Goal: Task Accomplishment & Management: Use online tool/utility

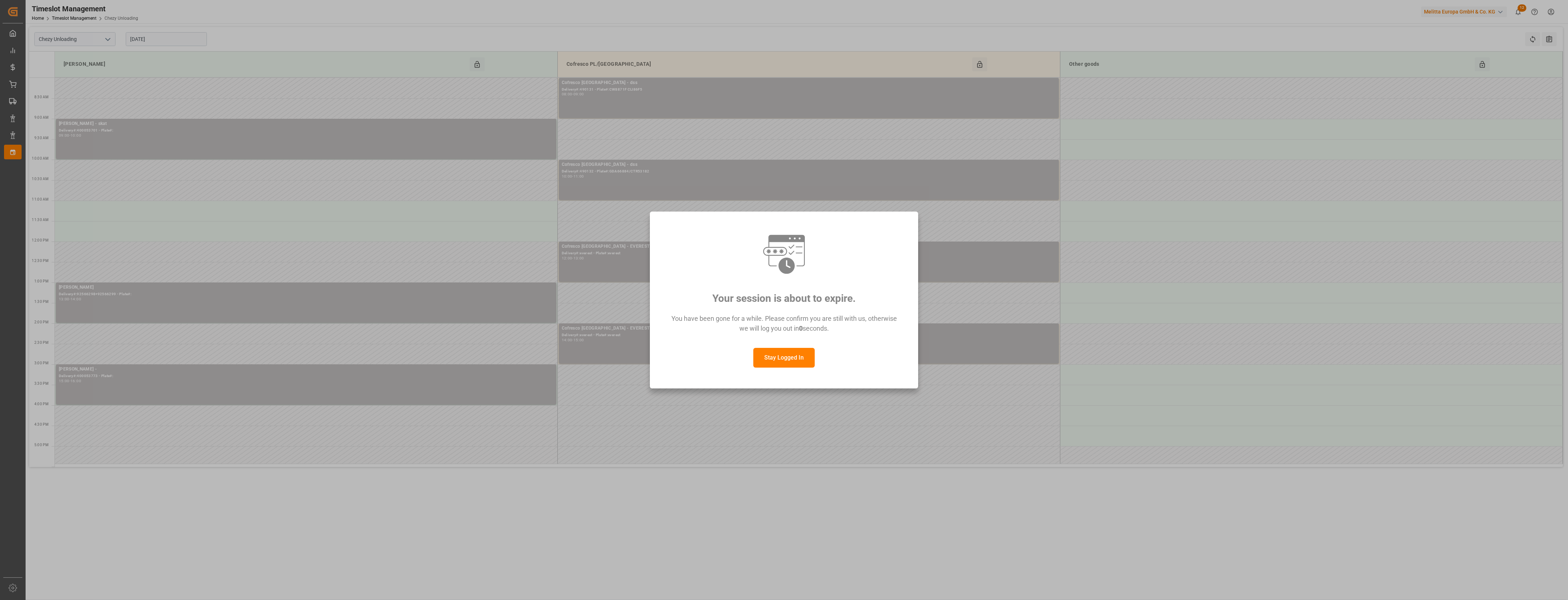
click at [790, 359] on button "Stay Logged In" at bounding box center [784, 358] width 61 height 20
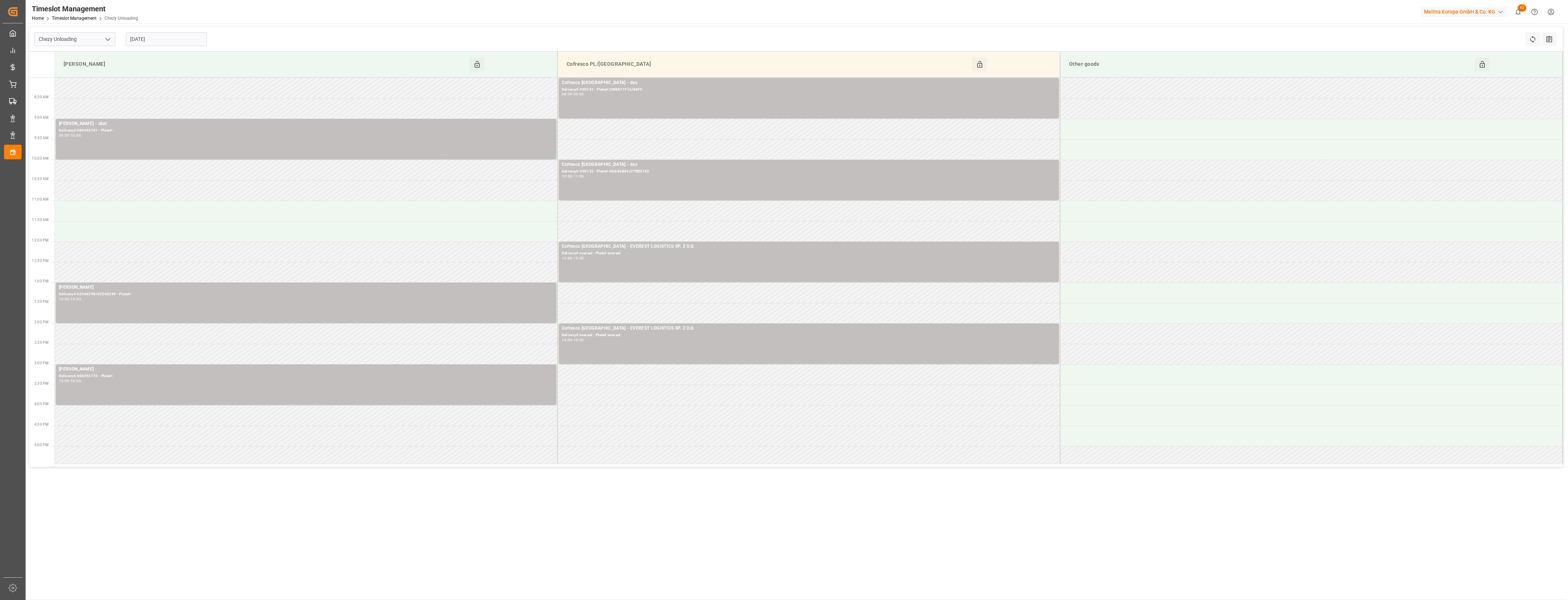
click at [159, 39] on input "[DATE]" at bounding box center [166, 38] width 81 height 14
click at [134, 112] on span "13" at bounding box center [135, 112] width 5 height 5
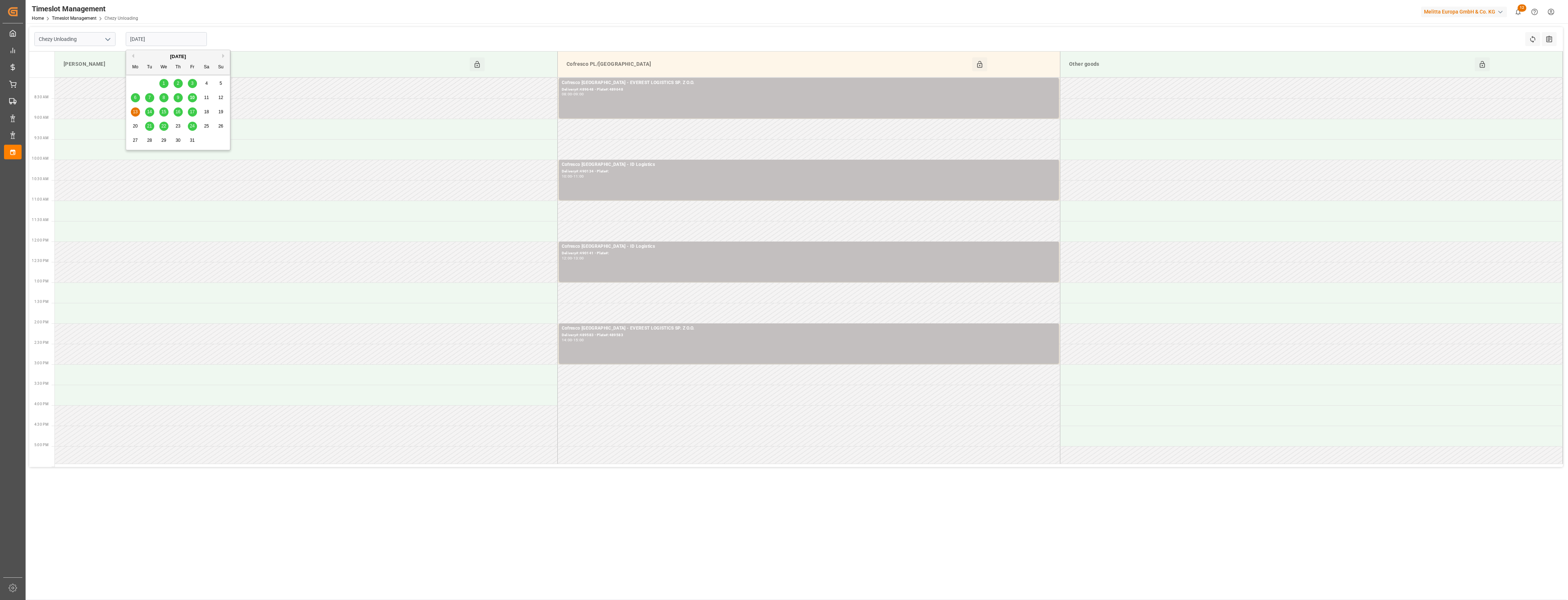
click at [158, 42] on input "[DATE]" at bounding box center [166, 38] width 81 height 14
click at [149, 114] on span "14" at bounding box center [150, 112] width 5 height 5
type input "[DATE]"
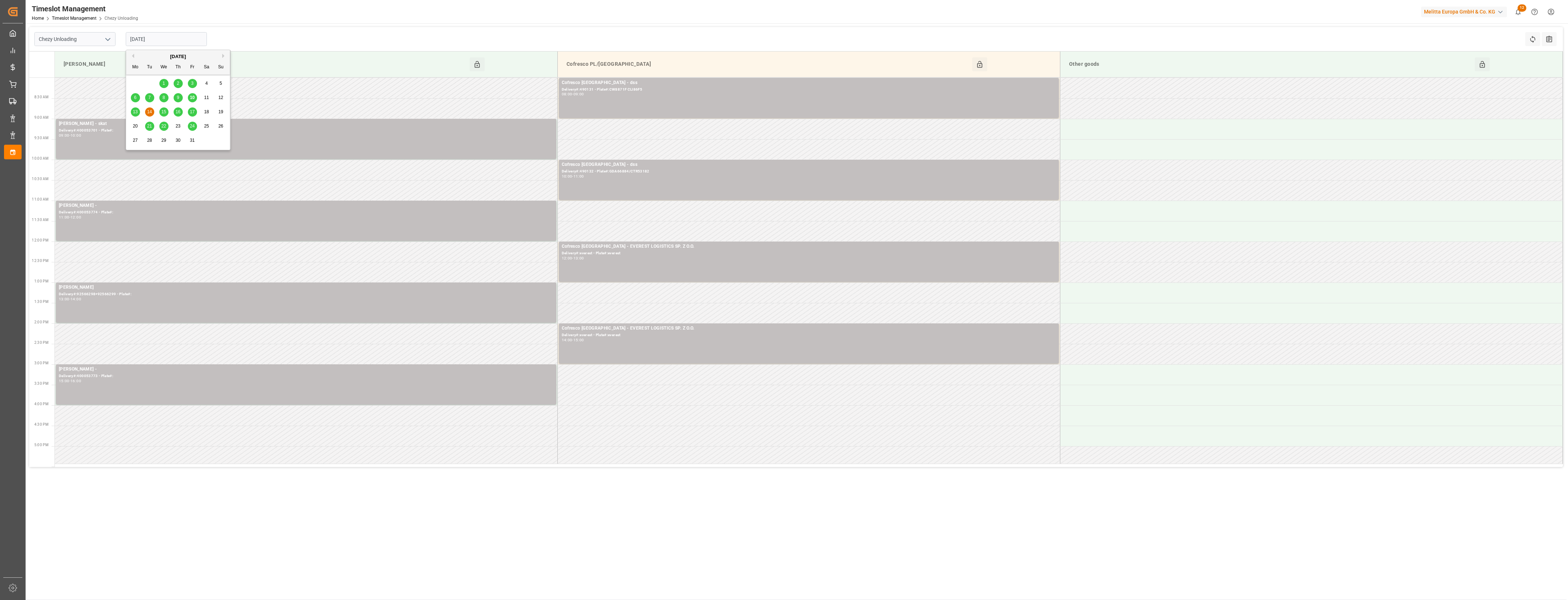
click at [178, 39] on input "[DATE]" at bounding box center [166, 38] width 81 height 14
click at [109, 39] on polyline "open menu" at bounding box center [107, 39] width 4 height 2
click at [87, 56] on div "Chezy Loading" at bounding box center [74, 56] width 80 height 16
type input "Chezy Loading"
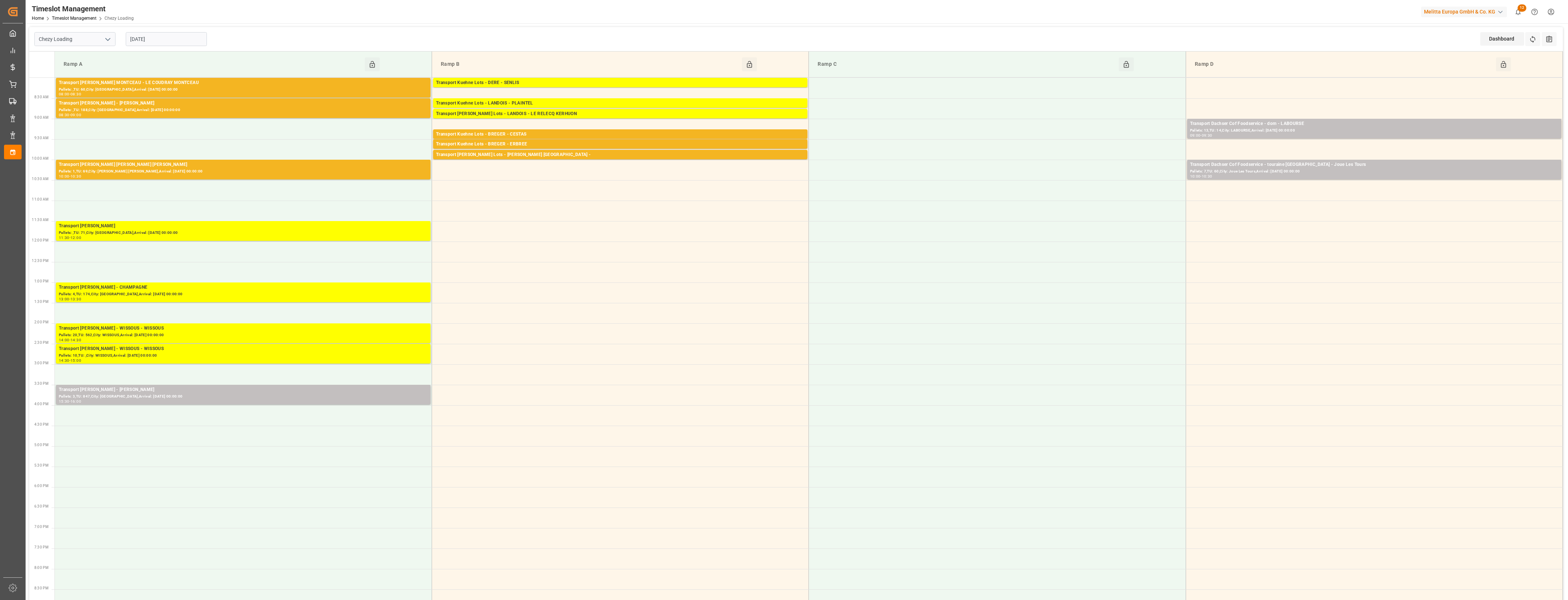
click at [177, 43] on input "[DATE]" at bounding box center [166, 38] width 81 height 14
click at [136, 110] on span "13" at bounding box center [135, 112] width 5 height 5
type input "[DATE]"
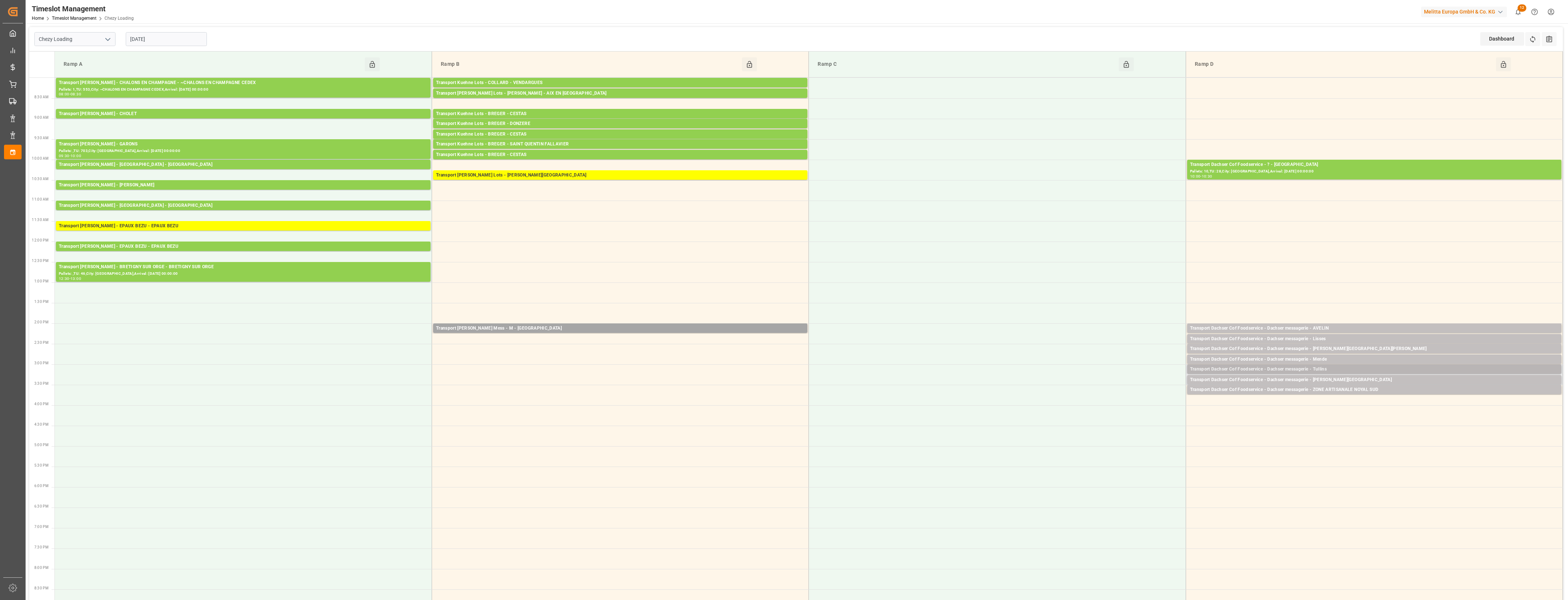
click at [1332, 370] on div "Transport Dachser Cof Foodservice - Dachser messagerie - Tullins" at bounding box center [1374, 369] width 369 height 7
click at [1096, 402] on button "Open" at bounding box center [1091, 402] width 52 height 9
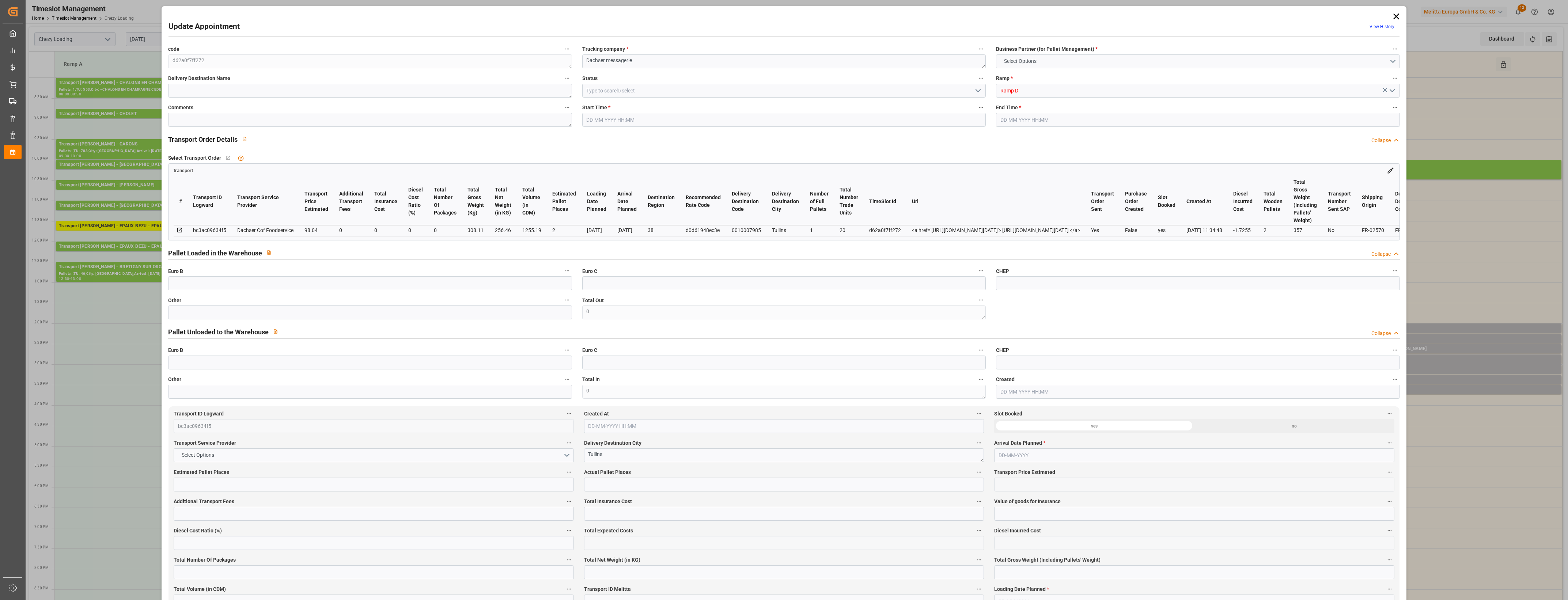
type input "2"
type input "98.04"
type input "0"
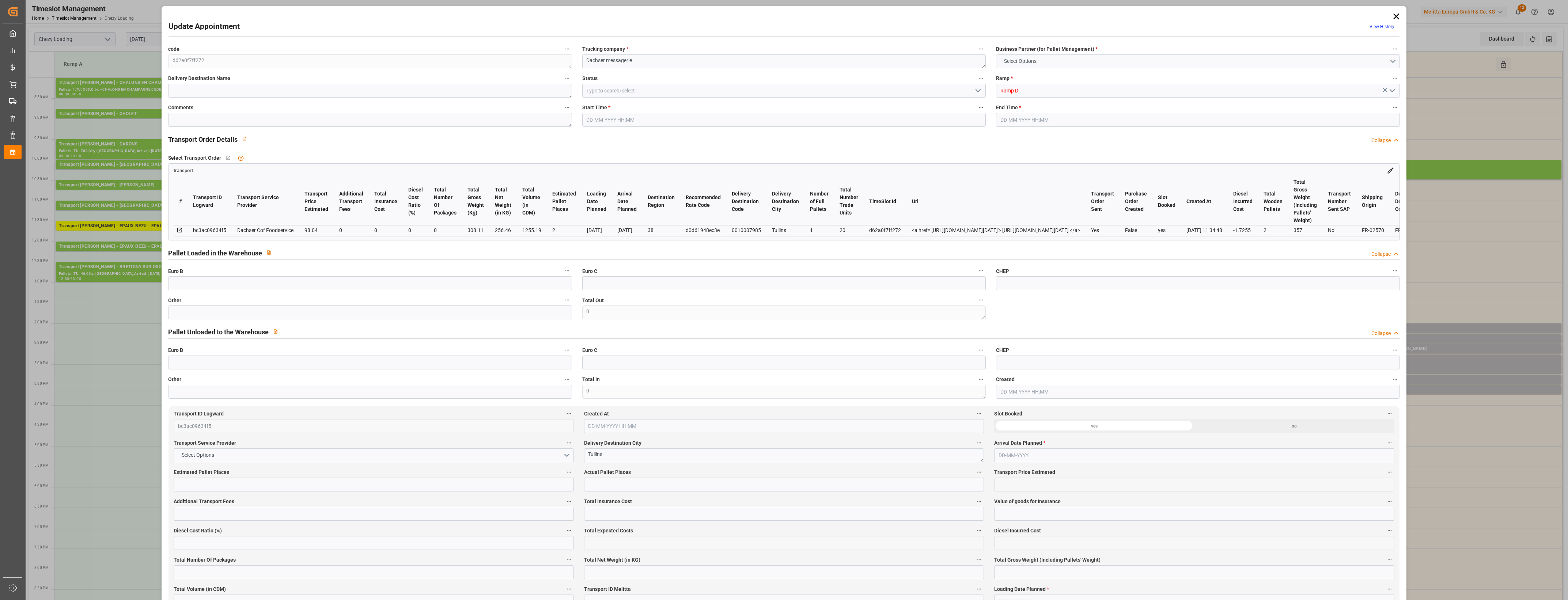
type input "96.3145"
type input "-1.7255"
type input "0"
type input "256.46"
type input "357"
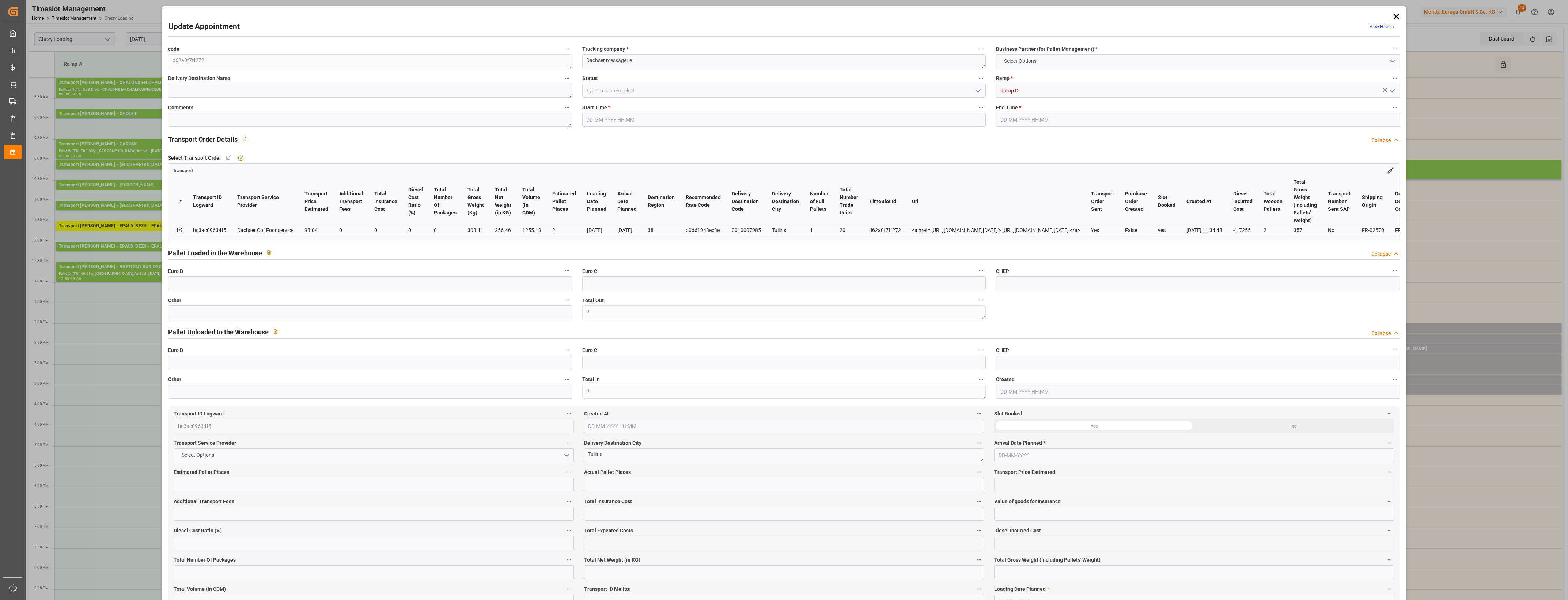
type input "1255.19"
type input "38"
type input "1"
type input "20"
type input "2"
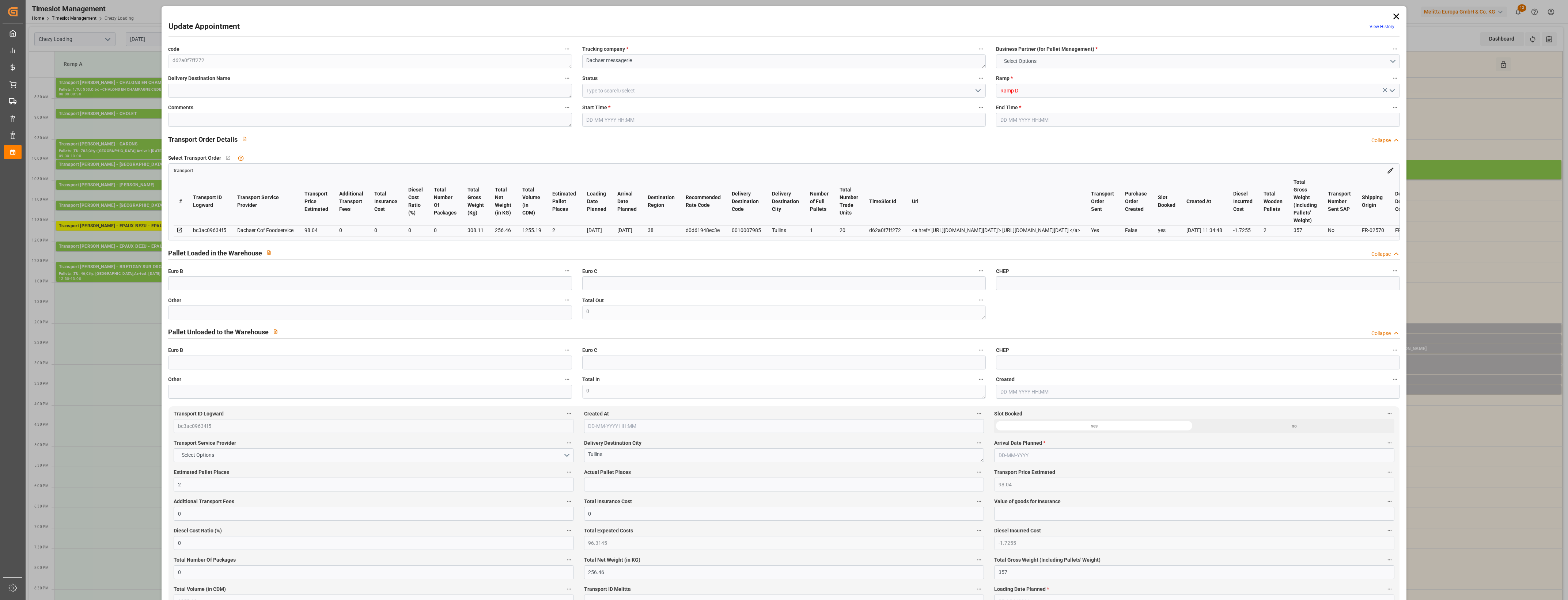
type input "101"
type input "308.11"
type input "0"
type input "4710.8598"
type input "0"
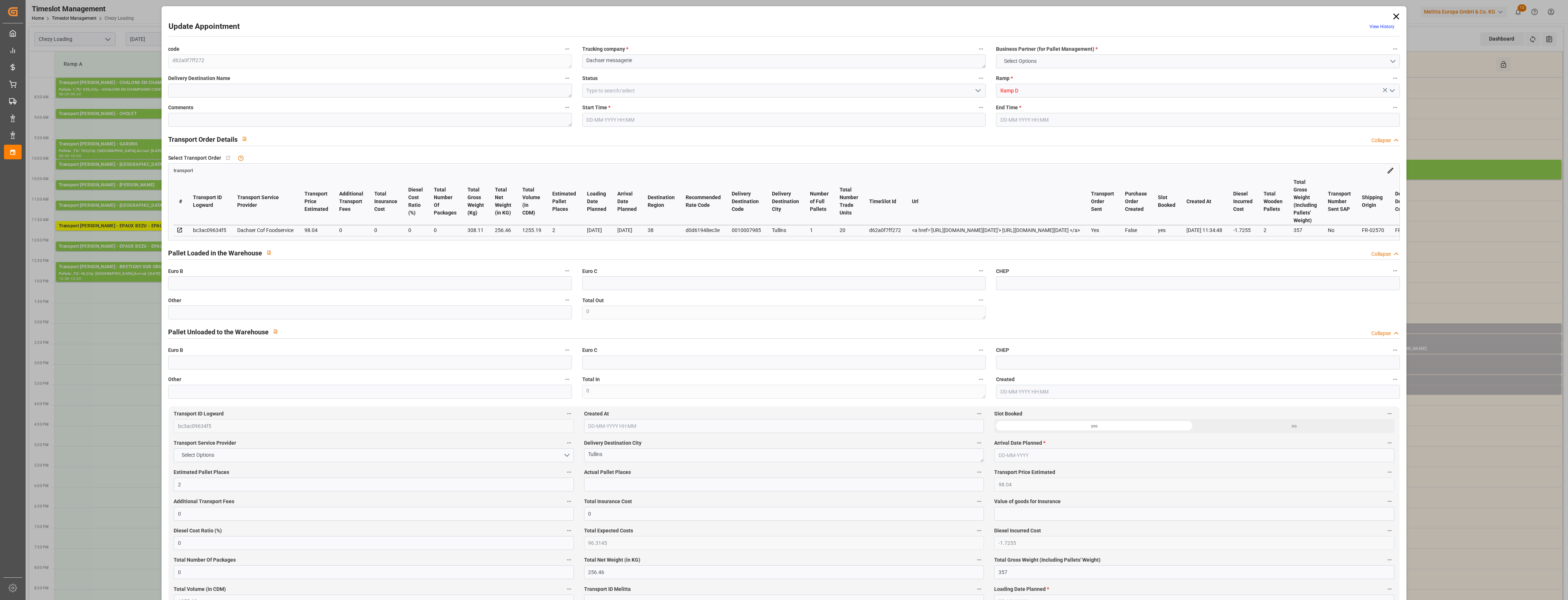
type input "0"
type input "21"
type input "35"
type input "[DATE] 15:00"
type input "[DATE] 15:15"
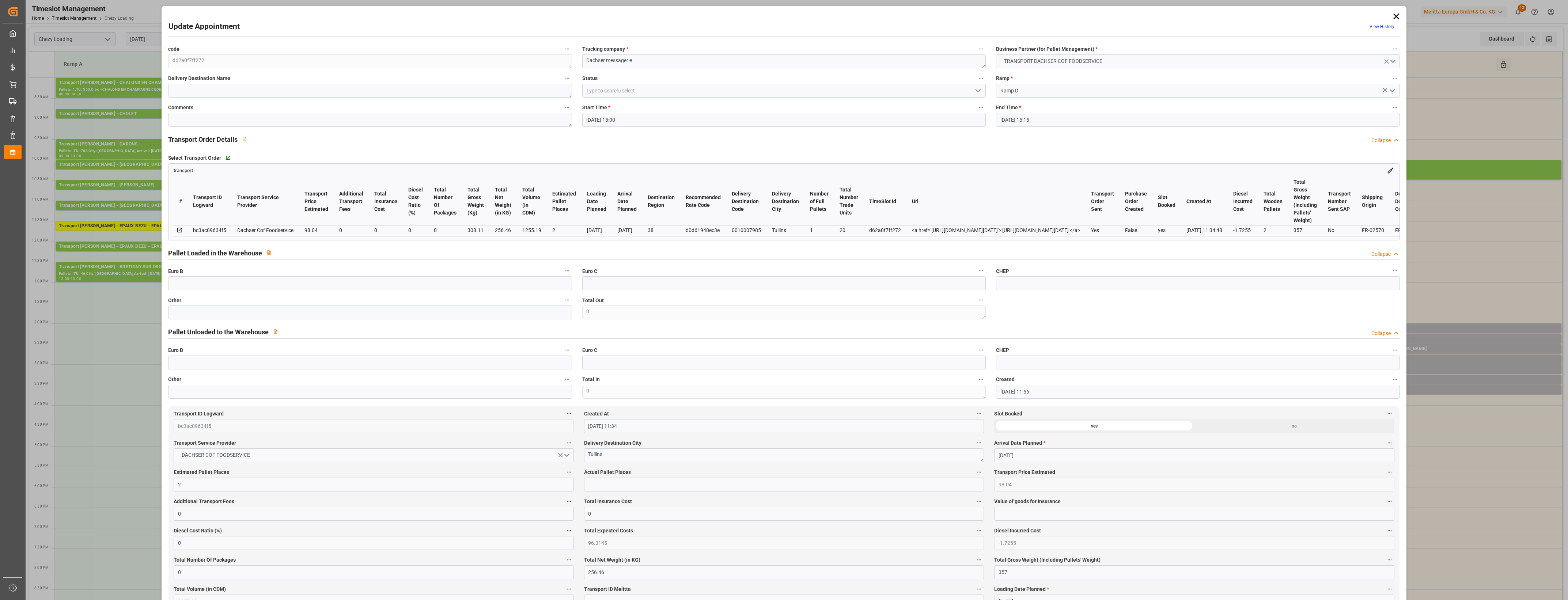
type input "[DATE] 11:56"
type input "[DATE] 11:34"
type input "[DATE]"
click at [363, 318] on input "text" at bounding box center [370, 312] width 404 height 14
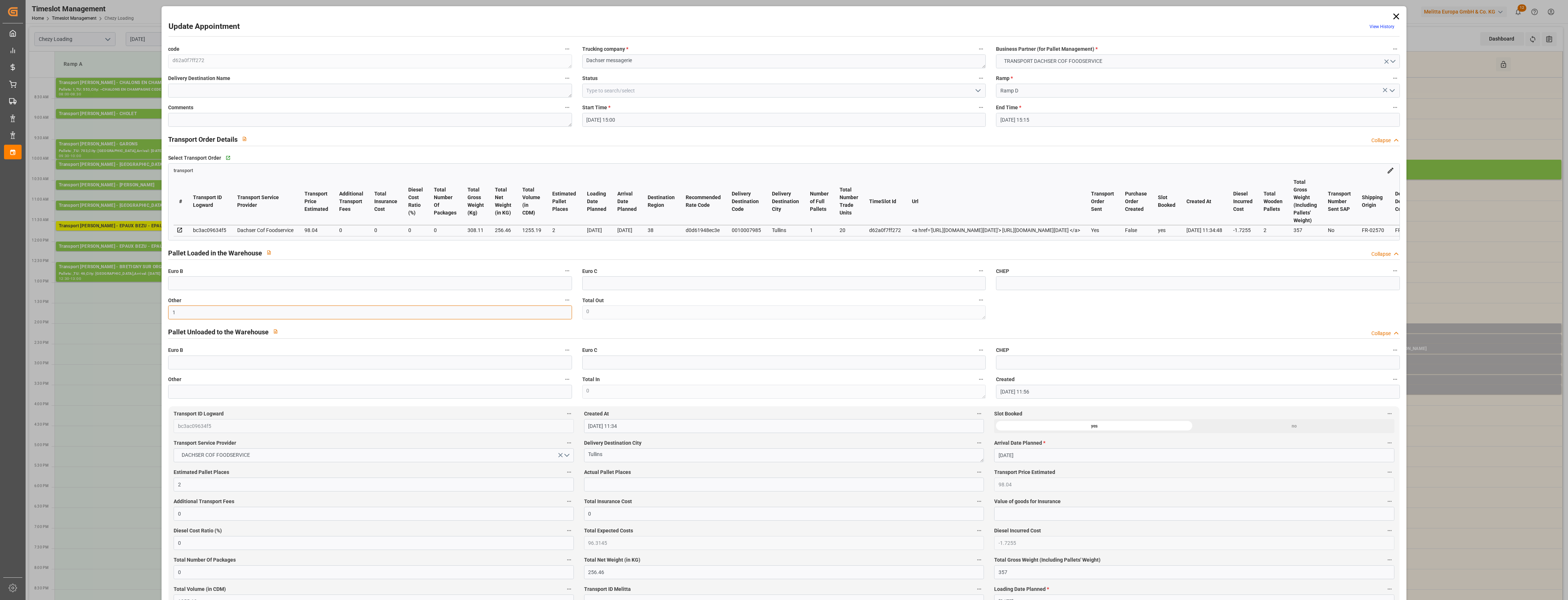
type input "1"
click at [645, 484] on input "text" at bounding box center [784, 484] width 400 height 14
type input "1"
click at [661, 469] on div "Actual Pallet Places 1" at bounding box center [784, 480] width 410 height 29
click at [673, 473] on label "Actual Pallet Places" at bounding box center [784, 472] width 400 height 11
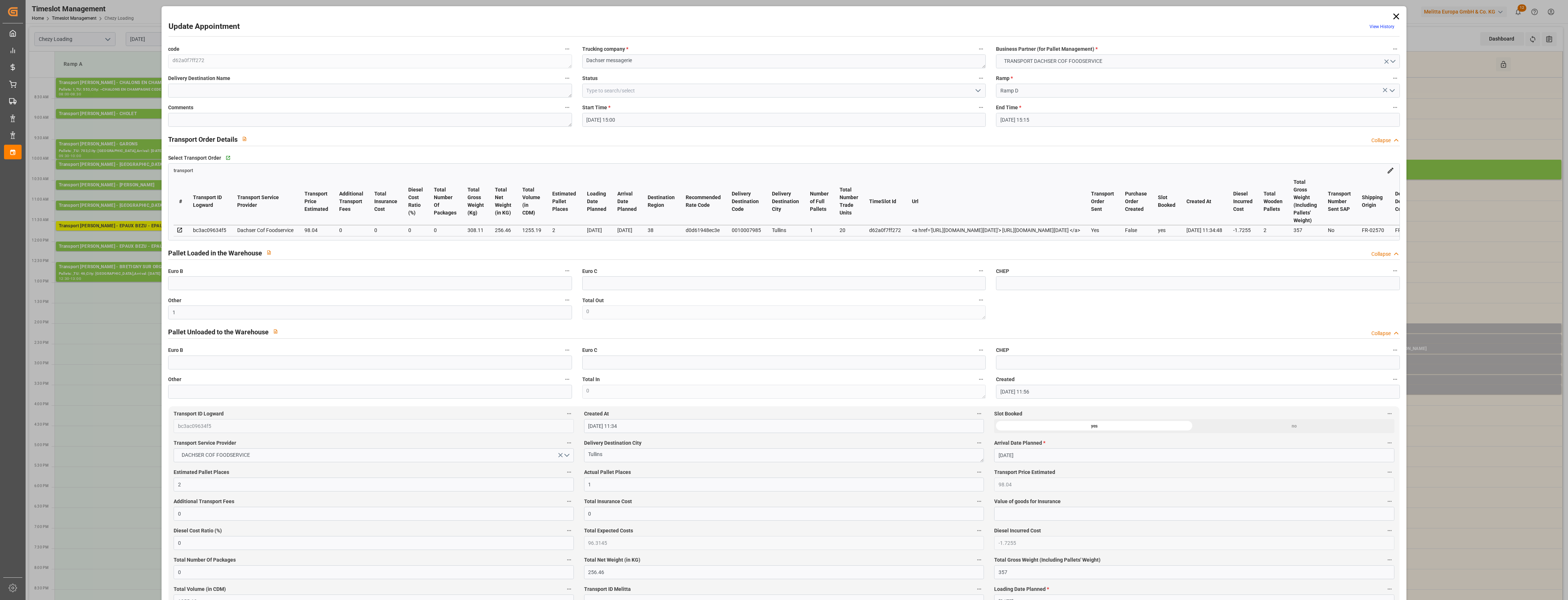
click at [974, 473] on button "Actual Pallet Places" at bounding box center [979, 472] width 10 height 10
click at [980, 88] on div at bounding box center [784, 300] width 1568 height 600
click at [977, 90] on icon "open menu" at bounding box center [978, 91] width 9 height 9
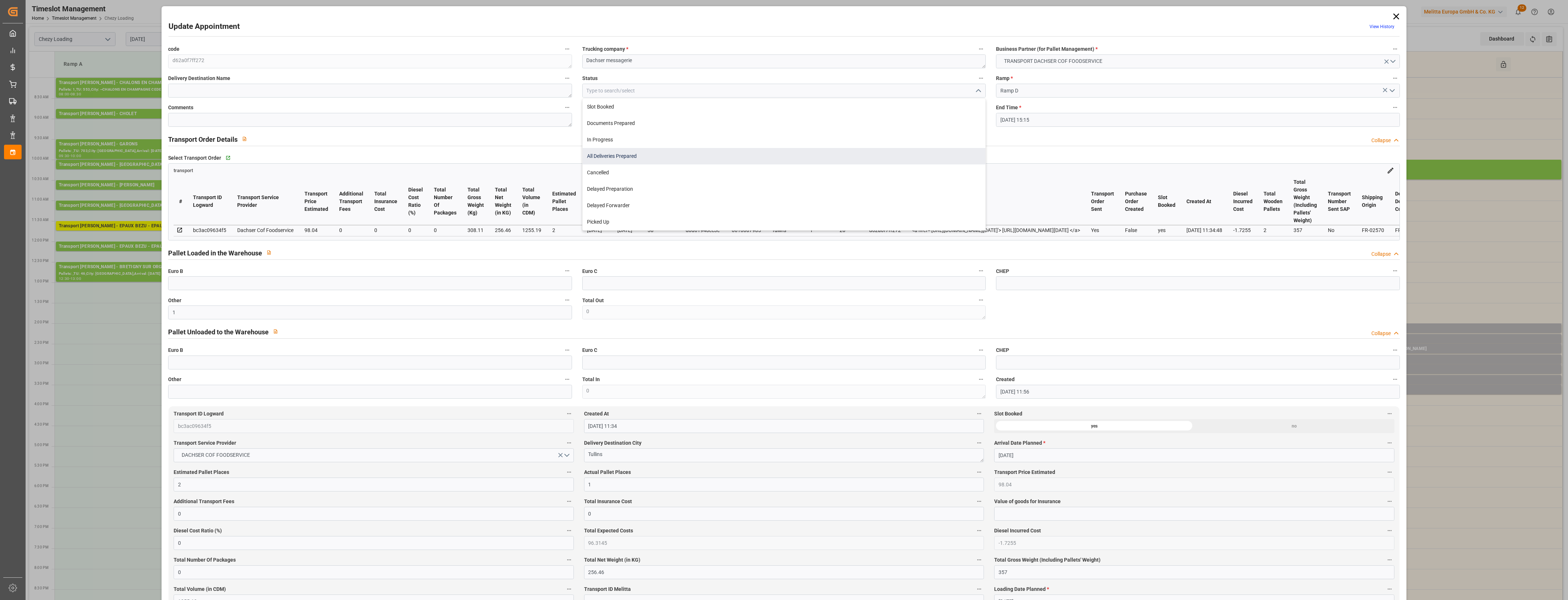
click at [625, 154] on div "All Deliveries Prepared" at bounding box center [784, 156] width 403 height 16
type input "All Deliveries Prepared"
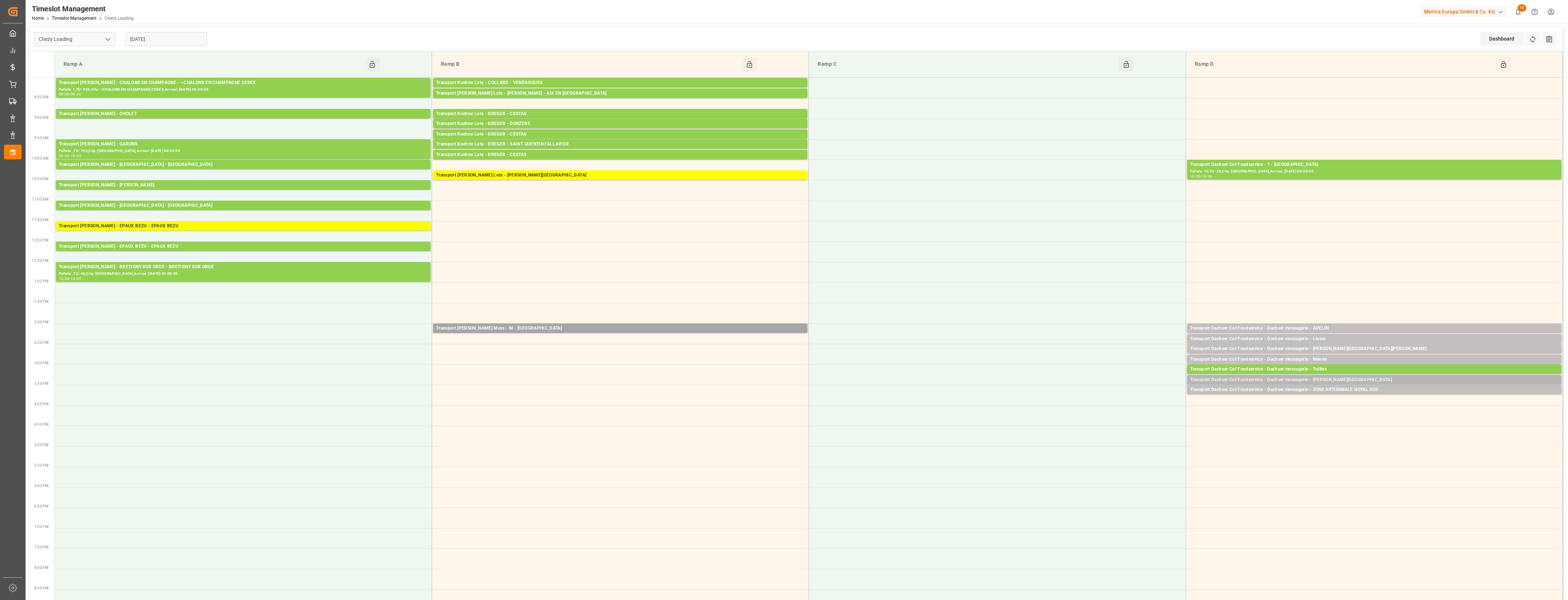
click at [1333, 380] on div "Transport Dachser Cof Foodservice - Dachser messagerie - [PERSON_NAME][GEOGRAPH…" at bounding box center [1374, 380] width 369 height 7
click at [1088, 404] on button "Open" at bounding box center [1091, 402] width 52 height 9
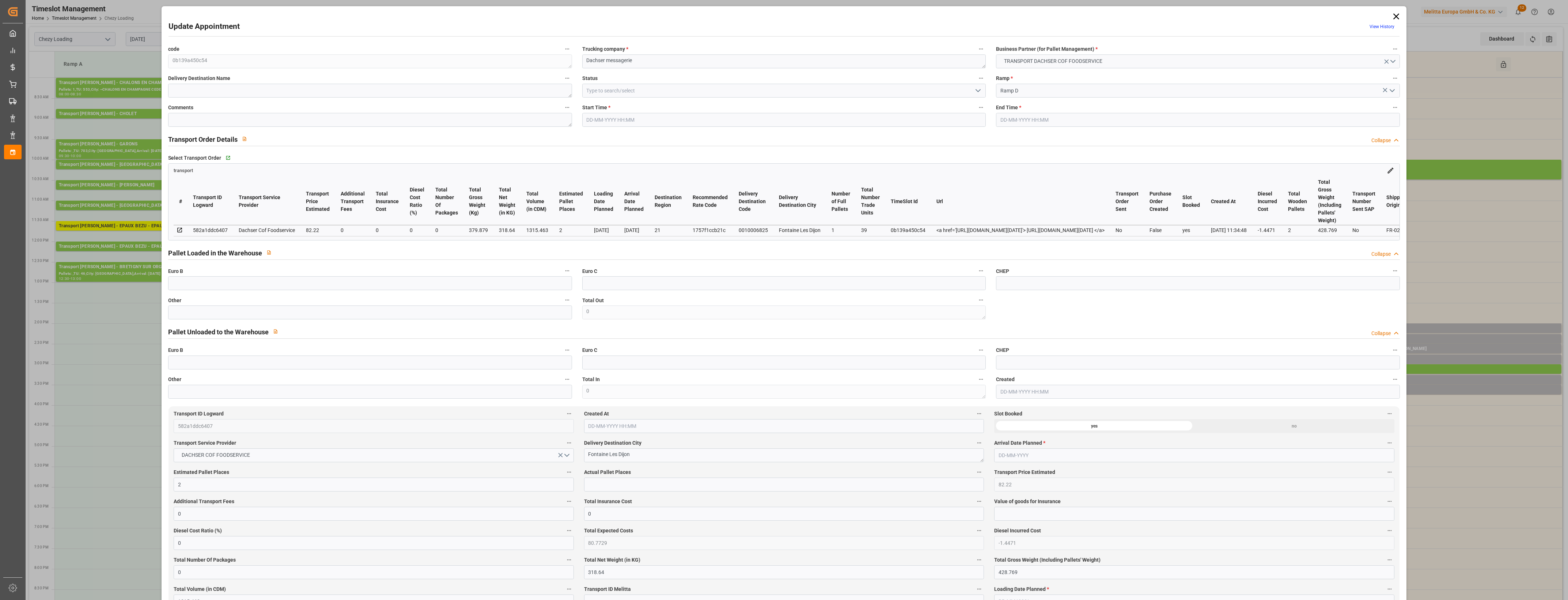
type input "[DATE] 15:15"
type input "[DATE] 15:30"
type input "[DATE] 11:57"
type input "[DATE] 11:34"
type input "[DATE]"
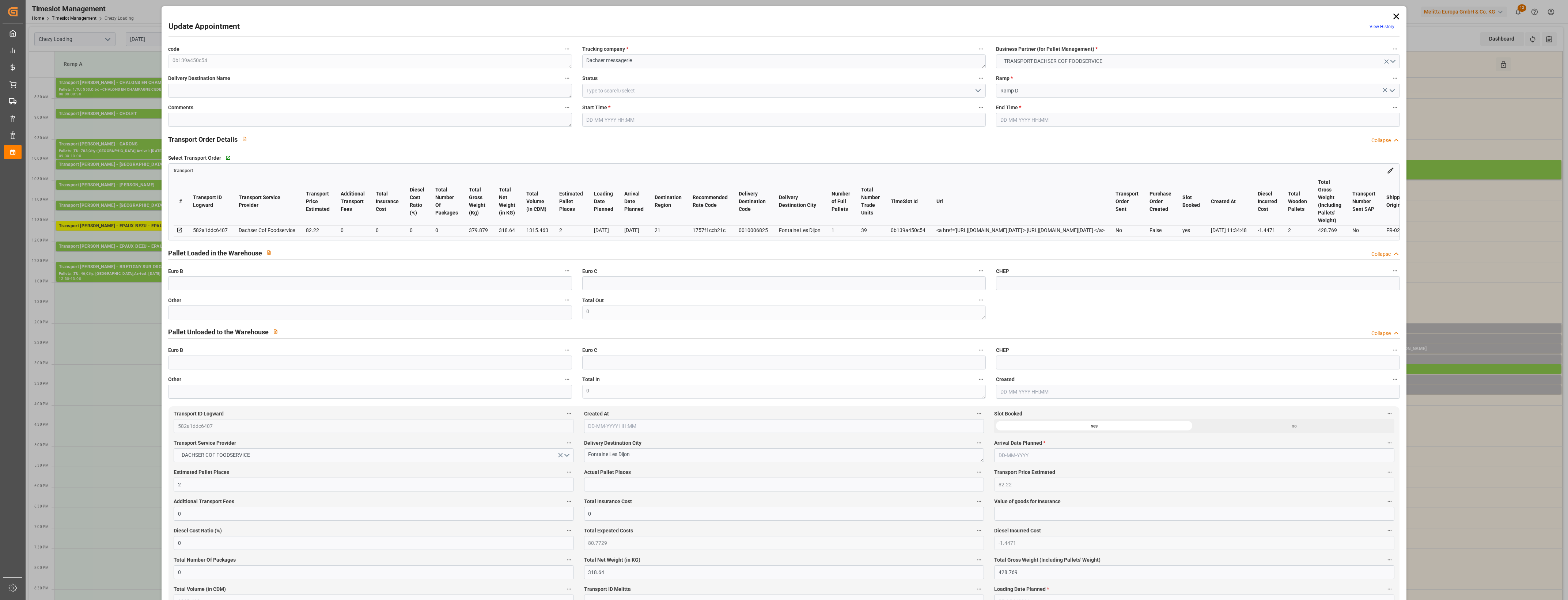
type input "[DATE]"
click at [196, 318] on input "text" at bounding box center [370, 312] width 404 height 14
type input "2"
click at [589, 486] on input "text" at bounding box center [784, 484] width 400 height 14
type input "2"
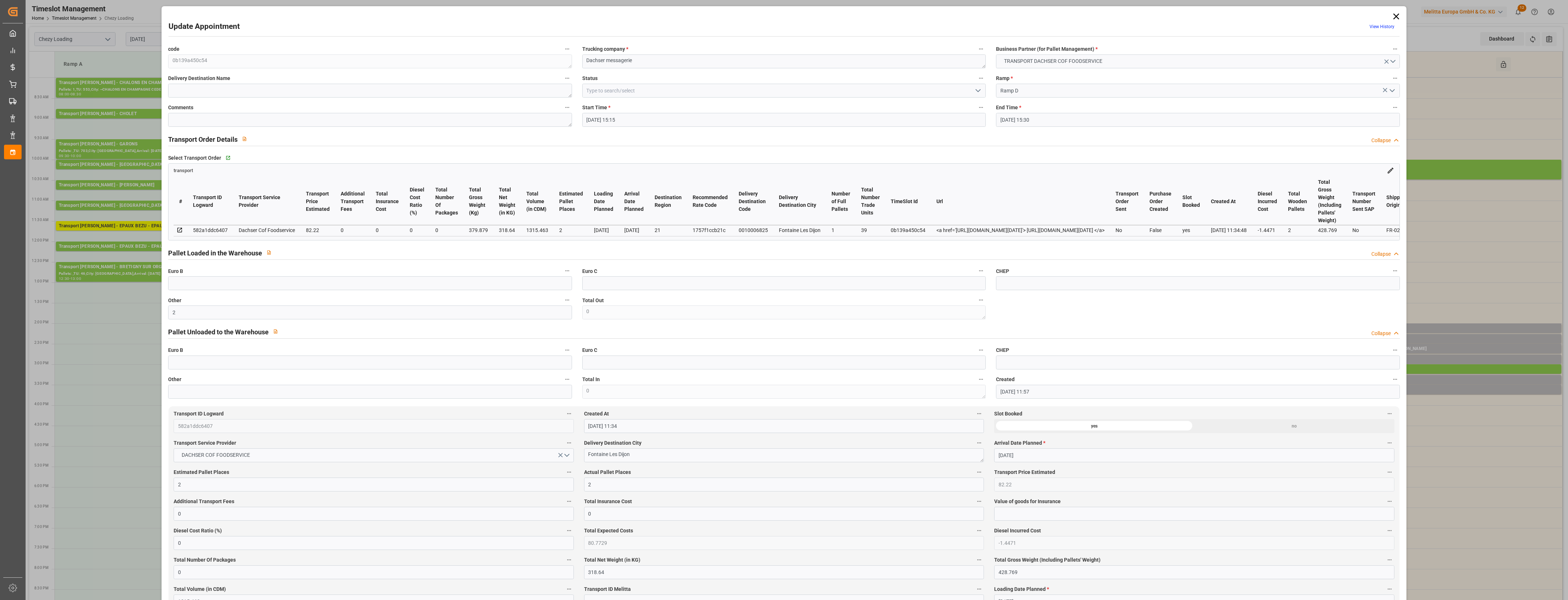
click at [624, 472] on span "Actual Pallet Places" at bounding box center [607, 472] width 47 height 7
click at [974, 472] on button "Actual Pallet Places" at bounding box center [979, 472] width 10 height 10
click at [670, 481] on div at bounding box center [784, 300] width 1568 height 600
click at [671, 472] on label "Actual Pallet Places" at bounding box center [784, 472] width 400 height 11
click at [974, 472] on button "Actual Pallet Places" at bounding box center [979, 472] width 10 height 10
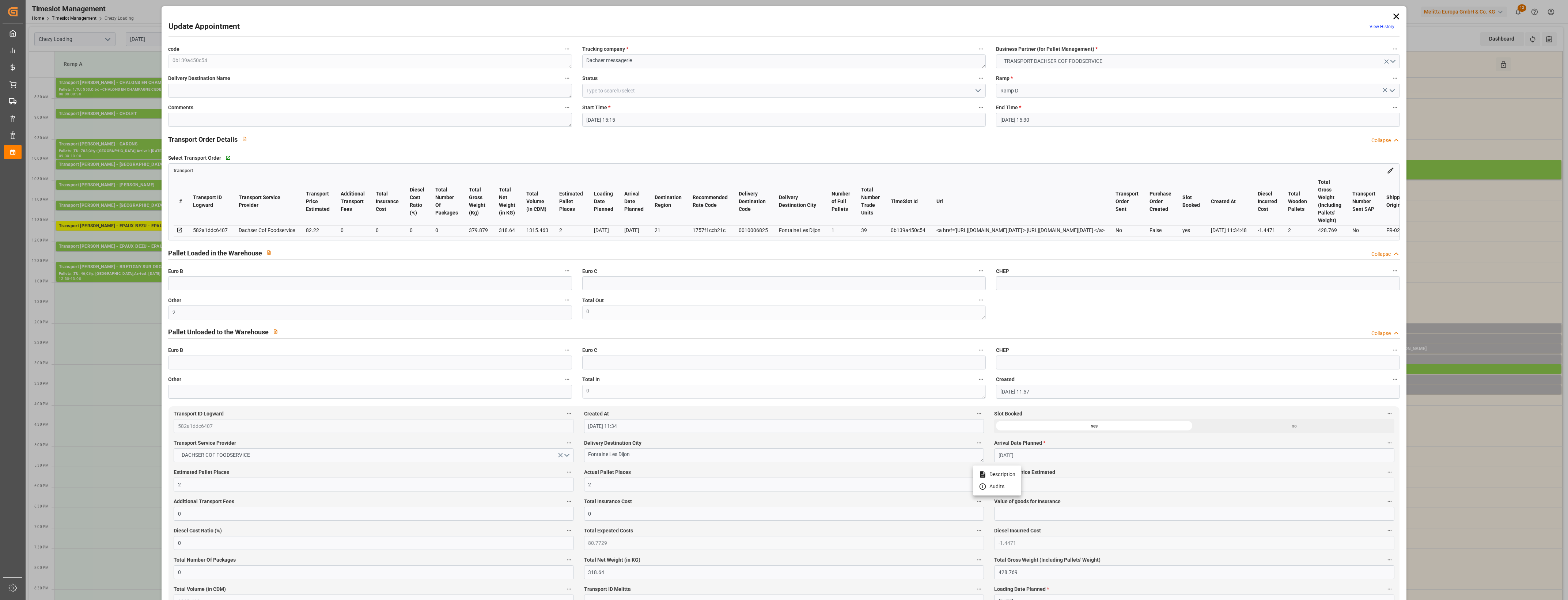
drag, startPoint x: 973, startPoint y: 88, endPoint x: 989, endPoint y: 92, distance: 16.5
click at [974, 88] on div at bounding box center [784, 300] width 1568 height 600
click at [977, 92] on polyline "open menu" at bounding box center [978, 91] width 4 height 2
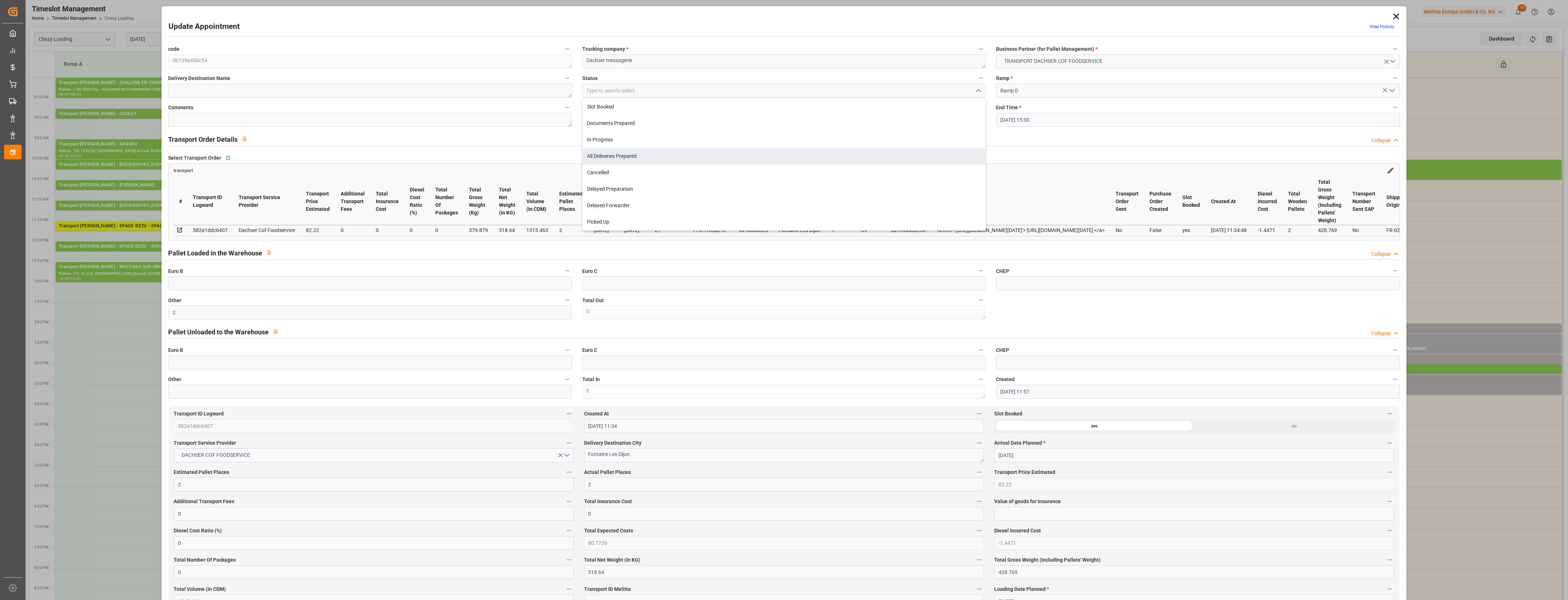
click at [605, 156] on div "All Deliveries Prepared" at bounding box center [784, 156] width 403 height 16
type input "All Deliveries Prepared"
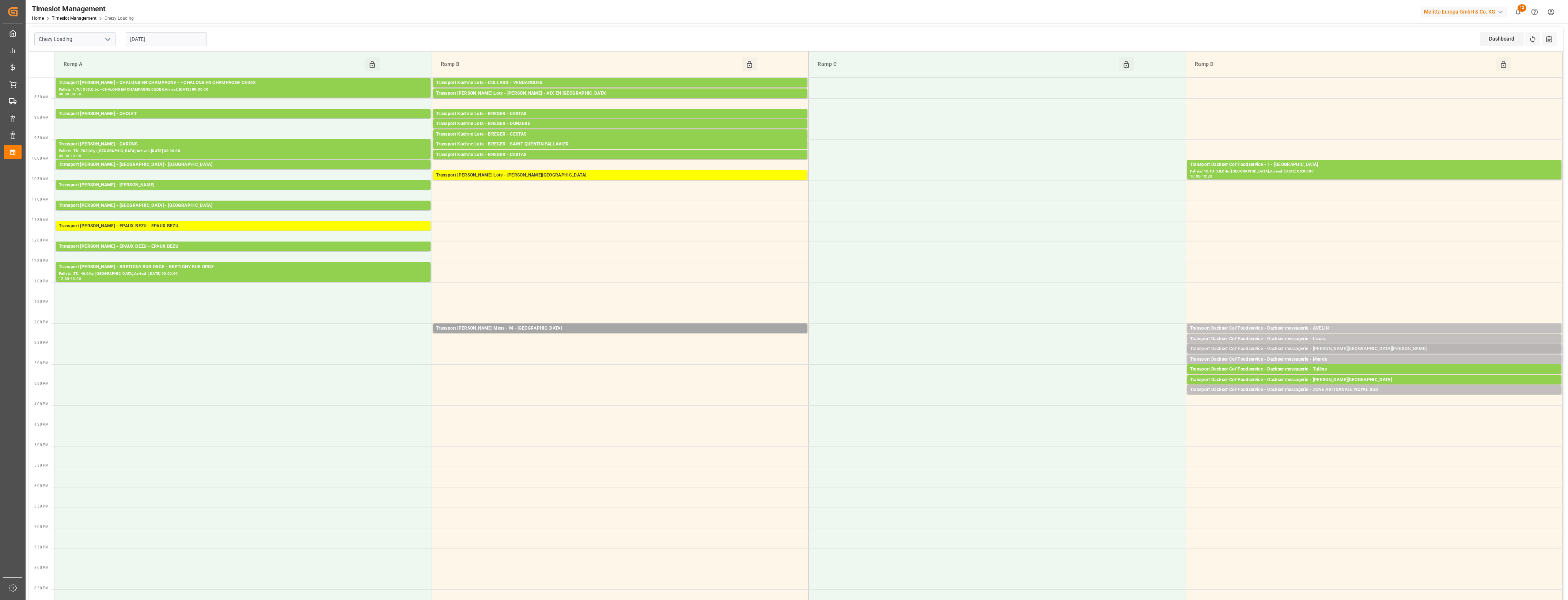
click at [1342, 346] on div "Transport Dachser Cof Foodservice - Dachser messagerie - [PERSON_NAME][GEOGRAPH…" at bounding box center [1374, 349] width 369 height 7
click at [1110, 383] on button "Open" at bounding box center [1091, 382] width 52 height 9
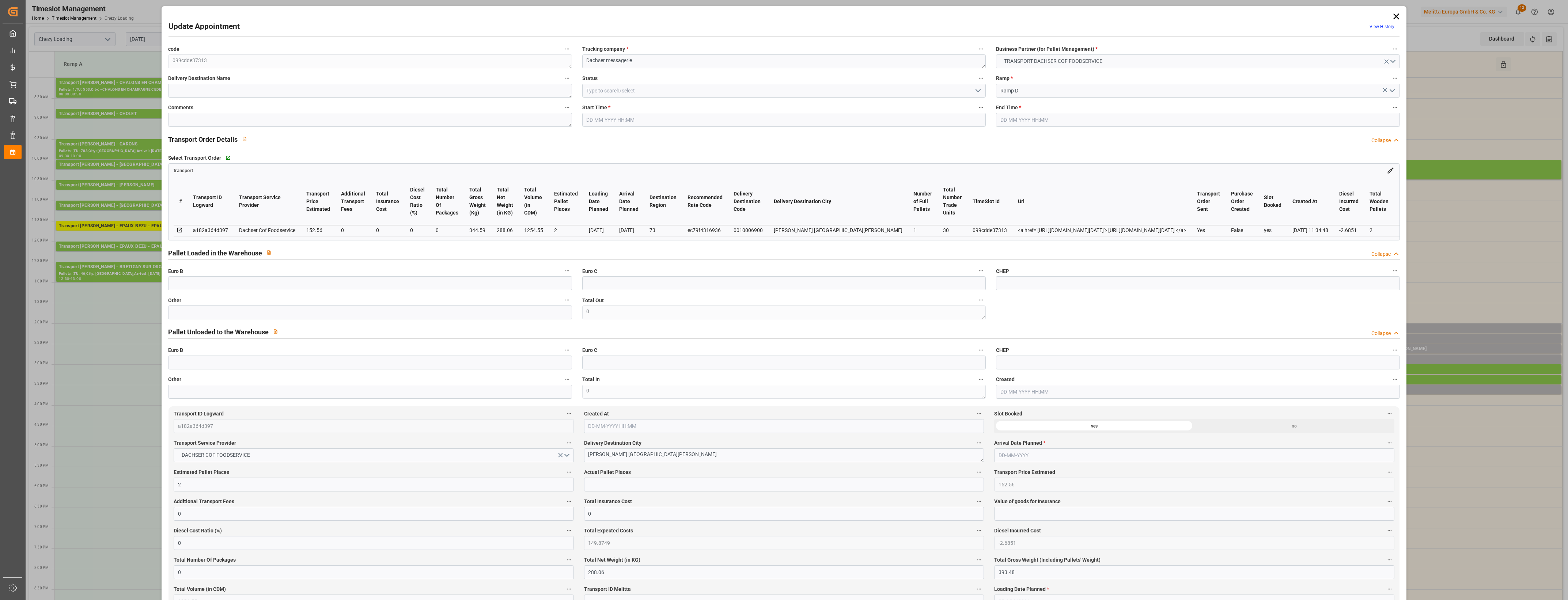
type input "[DATE] 14:30"
type input "[DATE] 14:45"
type input "[DATE] 11:52"
type input "[DATE] 11:34"
type input "[DATE]"
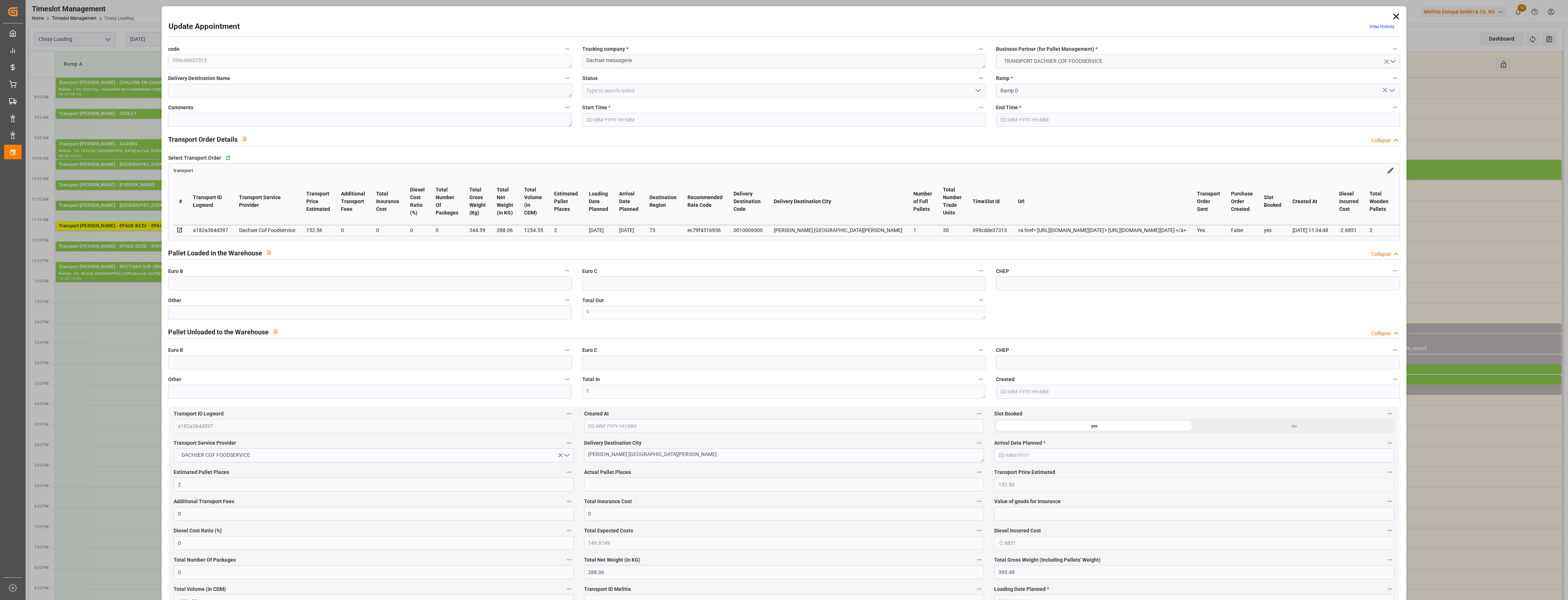
type input "[DATE]"
click at [285, 320] on input "text" at bounding box center [370, 312] width 404 height 14
type input "1"
click at [622, 491] on input "text" at bounding box center [784, 484] width 400 height 14
type input "1"
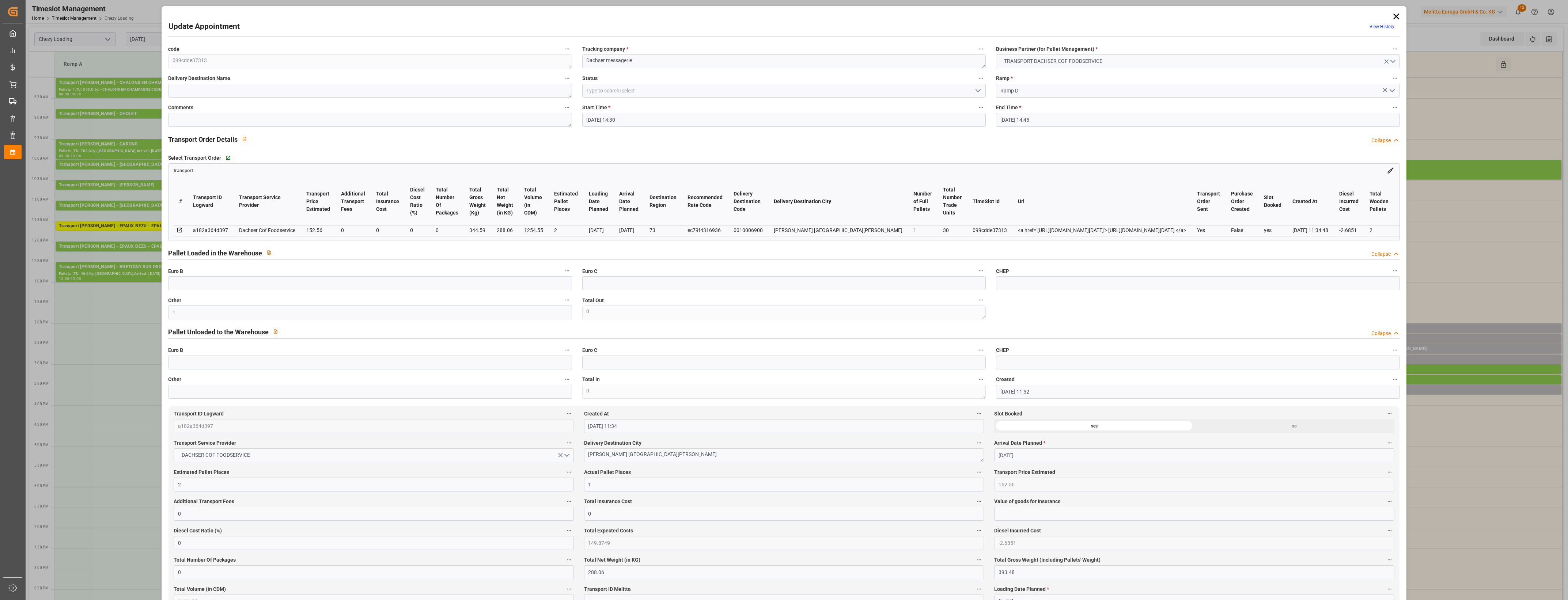
click at [675, 477] on label "Actual Pallet Places" at bounding box center [784, 472] width 400 height 11
click at [974, 477] on button "Actual Pallet Places" at bounding box center [979, 472] width 10 height 10
click at [687, 476] on div at bounding box center [784, 300] width 1568 height 600
click at [979, 91] on icon "open menu" at bounding box center [978, 91] width 9 height 9
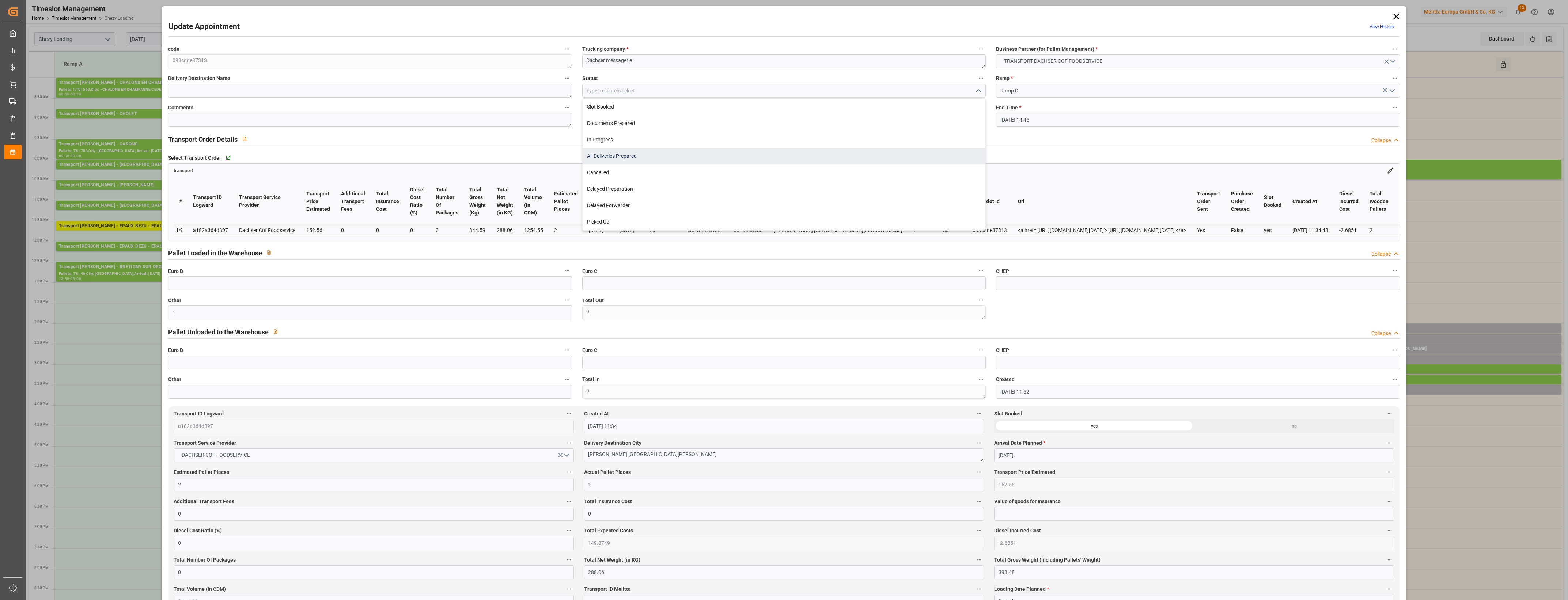
click at [676, 161] on div "All Deliveries Prepared" at bounding box center [784, 156] width 403 height 16
type input "All Deliveries Prepared"
